Goal: Task Accomplishment & Management: Complete application form

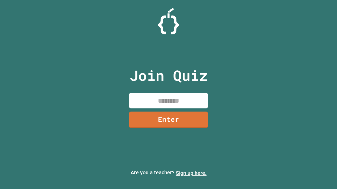
click at [191, 173] on link "Sign up here." at bounding box center [191, 173] width 31 height 6
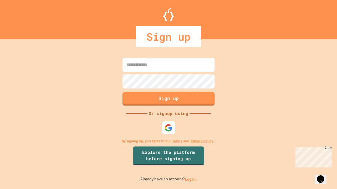
click at [191, 179] on link "Log in." at bounding box center [191, 180] width 12 height 6
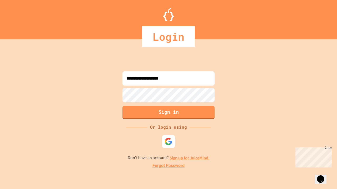
type input "**********"
